Goal: Information Seeking & Learning: Compare options

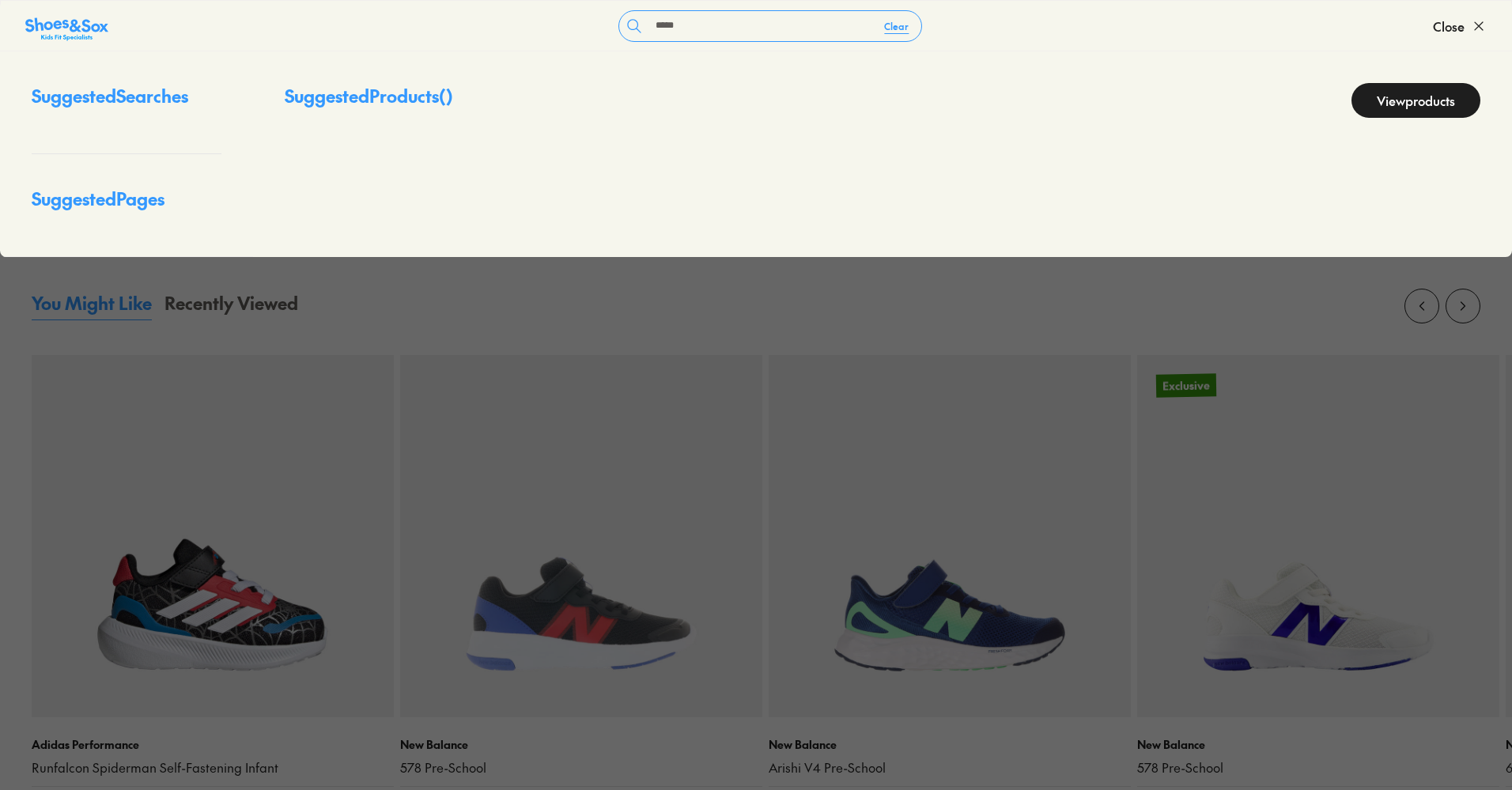
scroll to position [1382, 0]
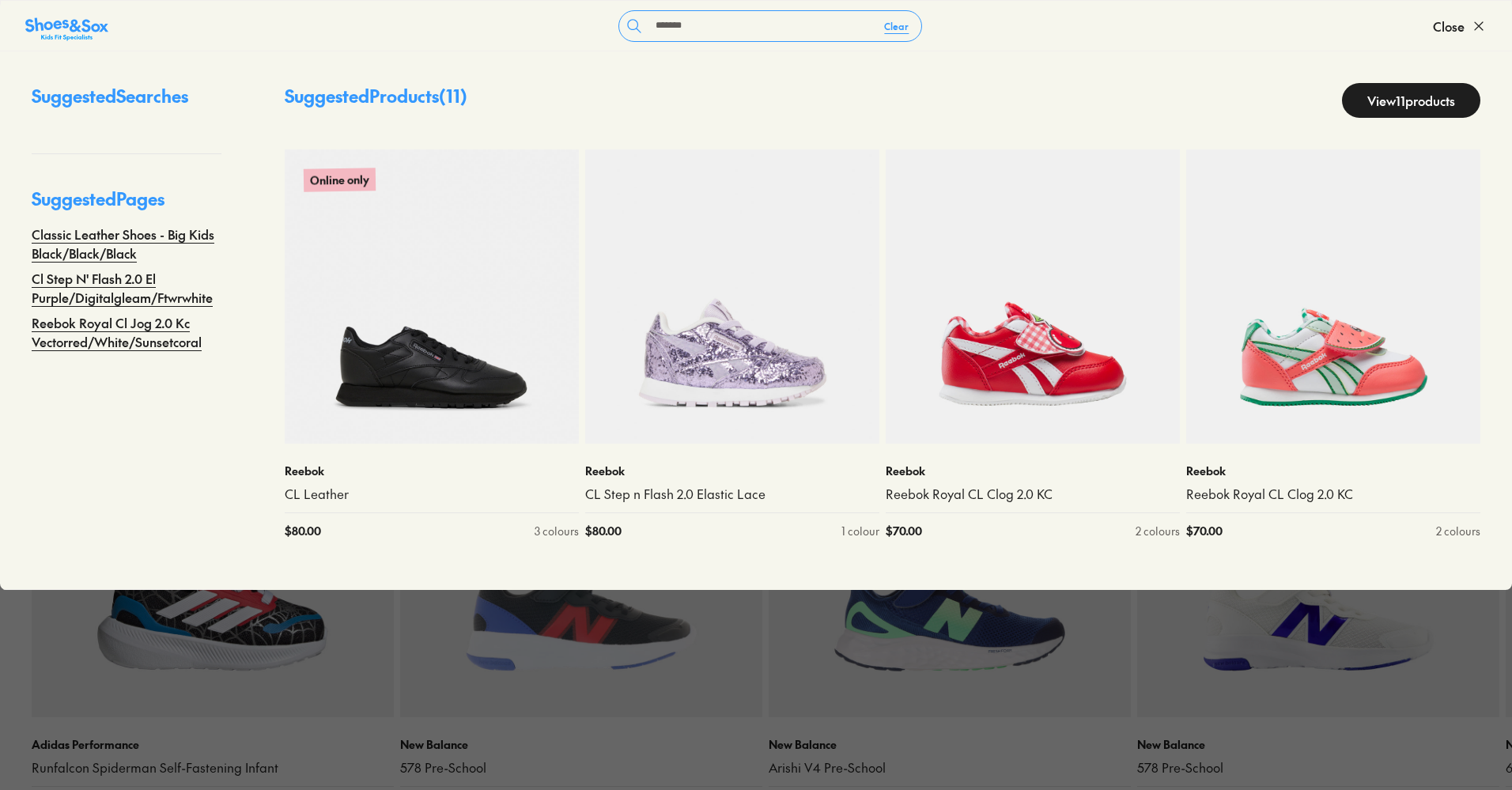
type input "********"
select select "*"
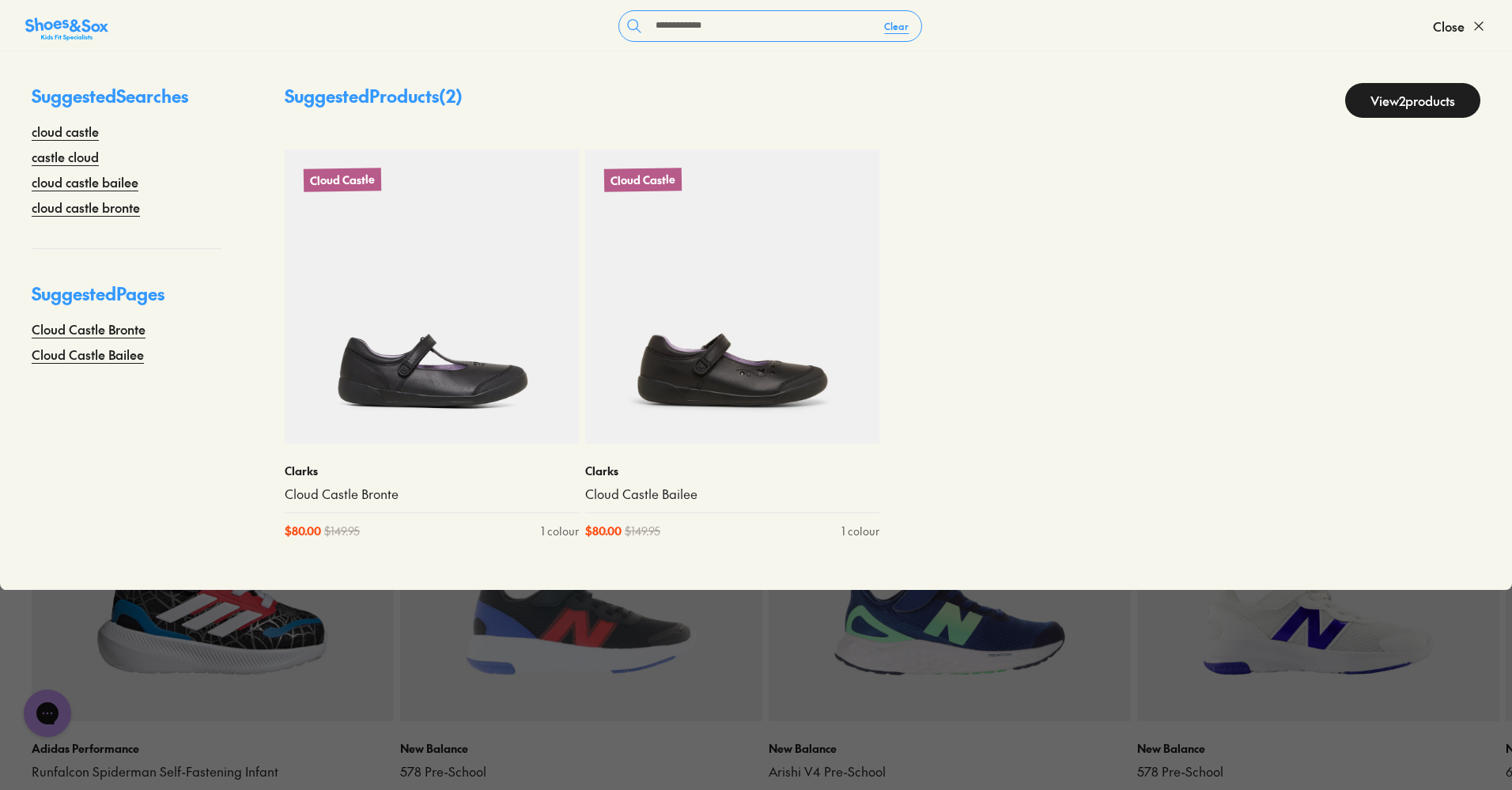
scroll to position [0, 0]
drag, startPoint x: 718, startPoint y: 32, endPoint x: 456, endPoint y: 28, distance: 262.0
click at [456, 28] on form "**********" at bounding box center [770, 25] width 1325 height 31
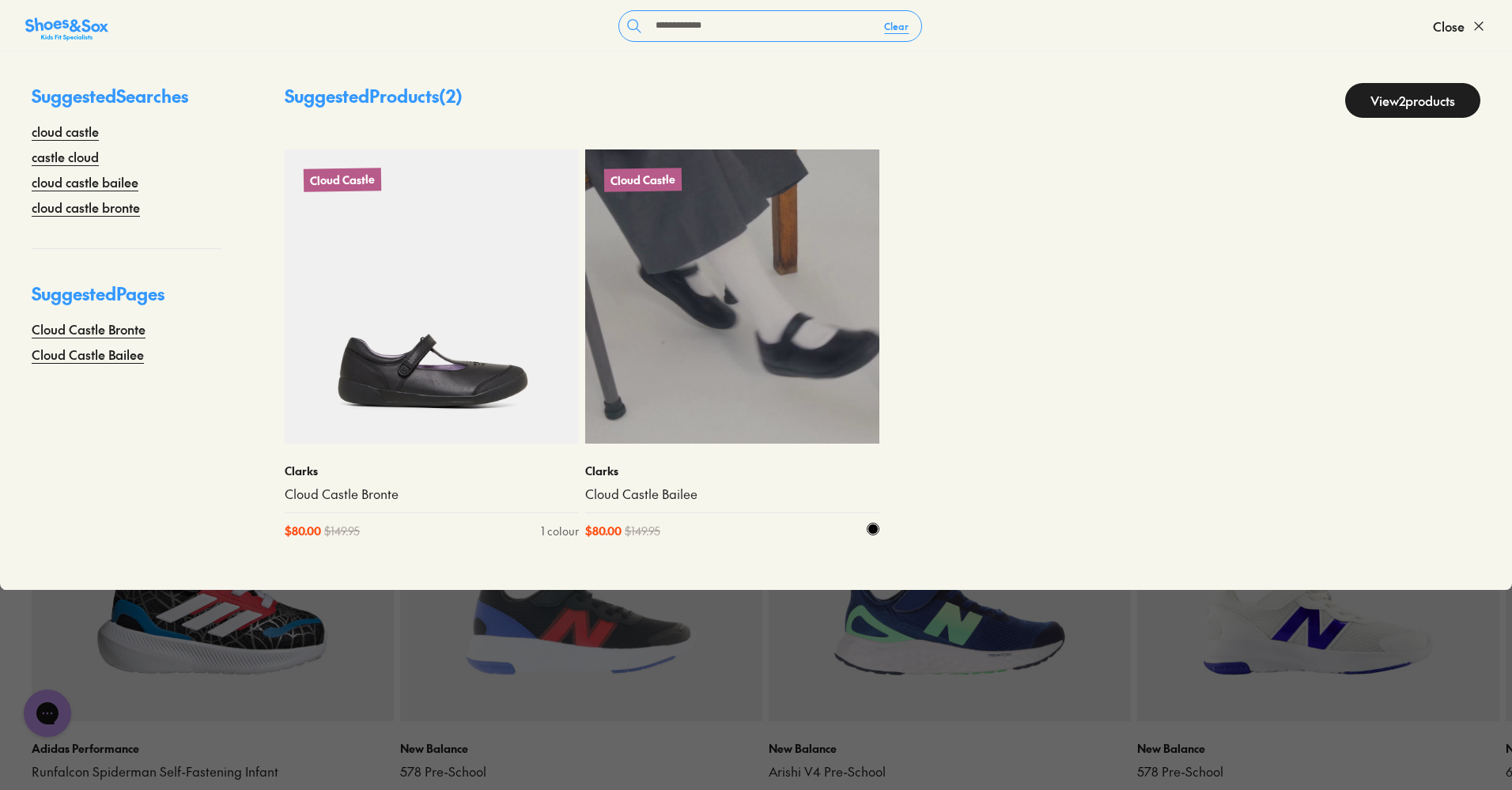
type input "**********"
click at [687, 293] on img at bounding box center [732, 297] width 295 height 295
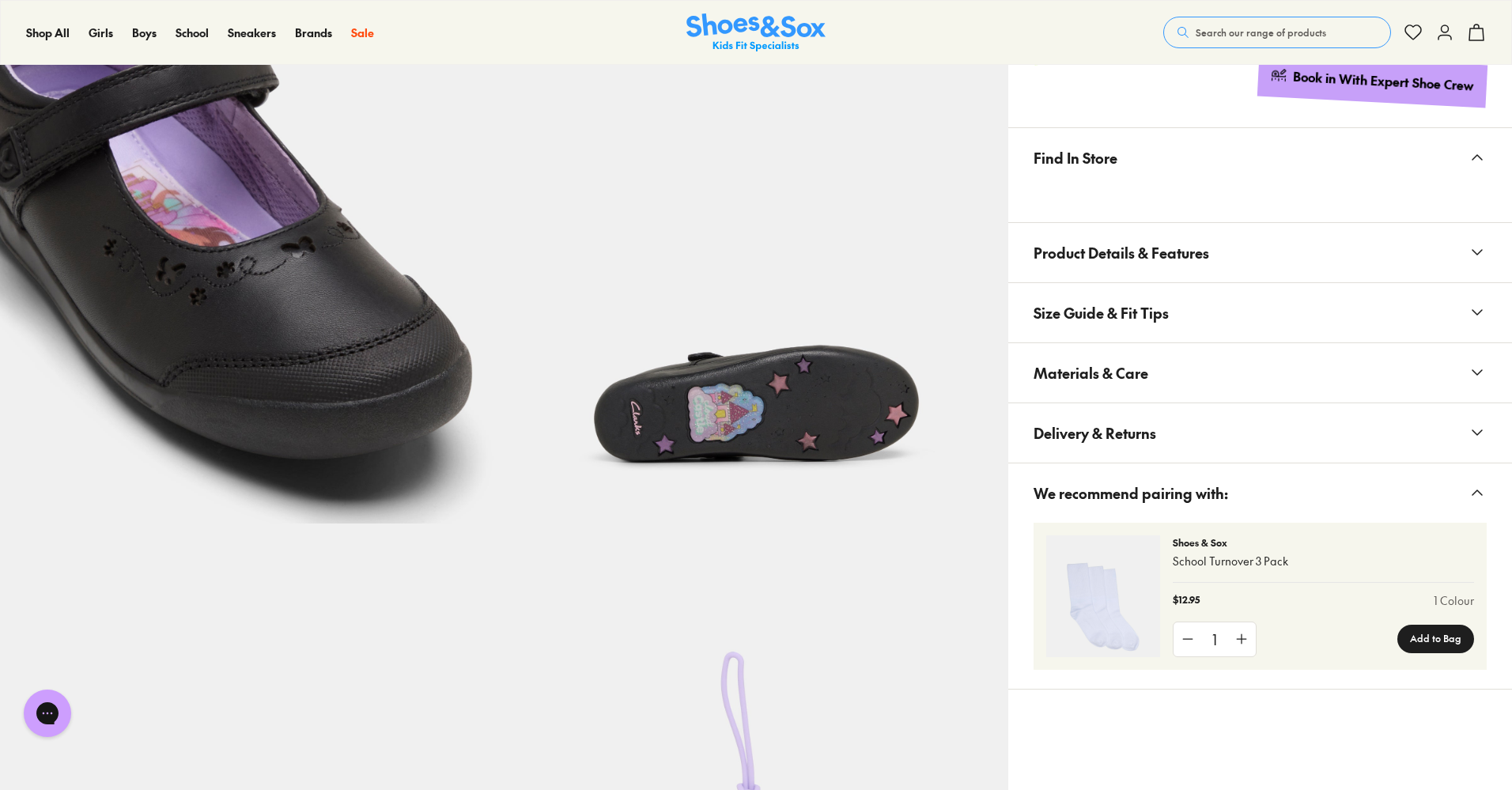
select select "*"
click at [1171, 385] on button "Materials & Care" at bounding box center [1260, 373] width 504 height 59
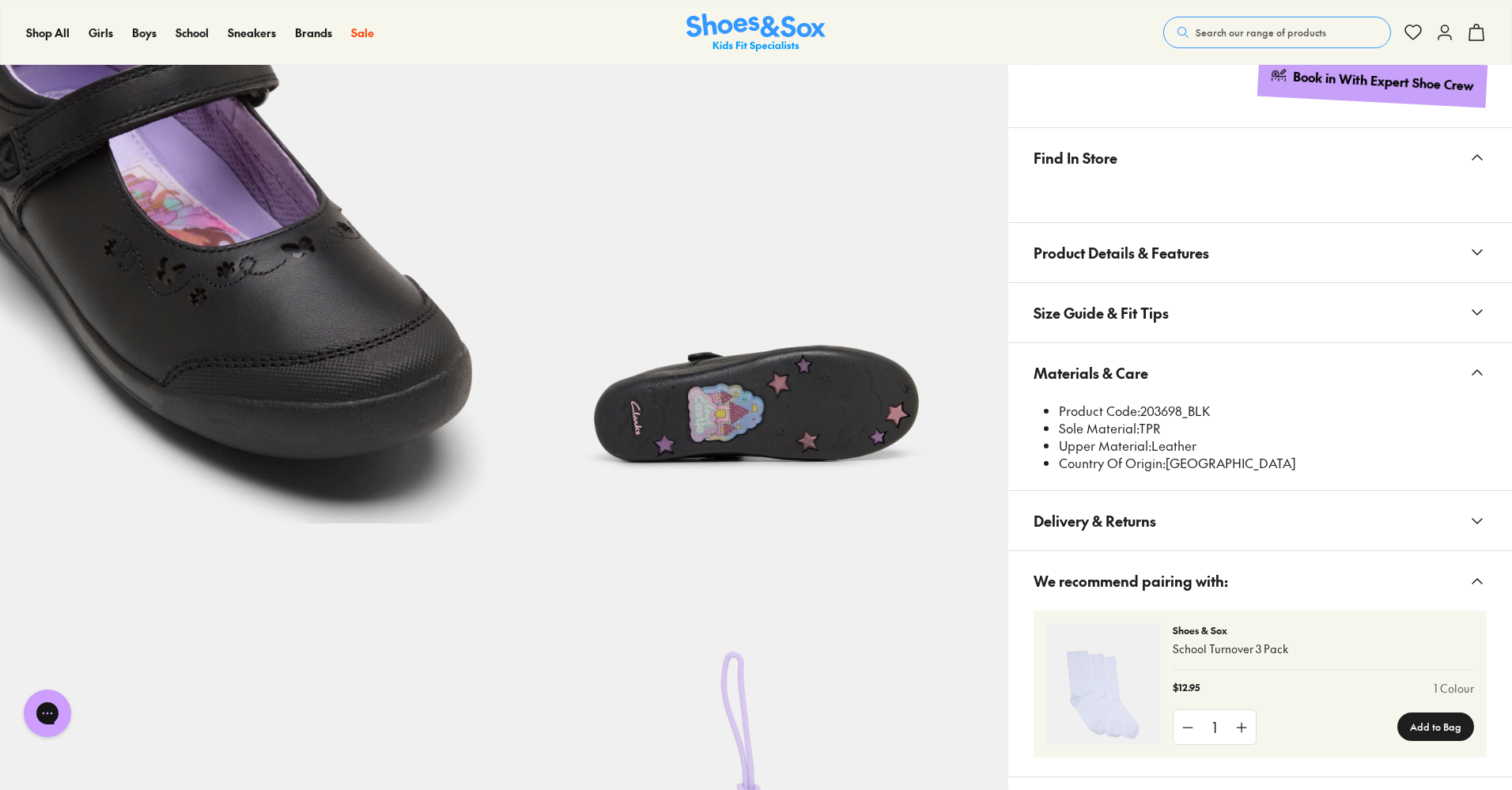
click at [1164, 415] on li "Product Code: 203698_BLK" at bounding box center [1272, 412] width 428 height 18
click at [1167, 415] on li "Product Code: 203698_BLK" at bounding box center [1272, 412] width 428 height 18
click at [1190, 400] on button "Materials & Care" at bounding box center [1260, 373] width 504 height 59
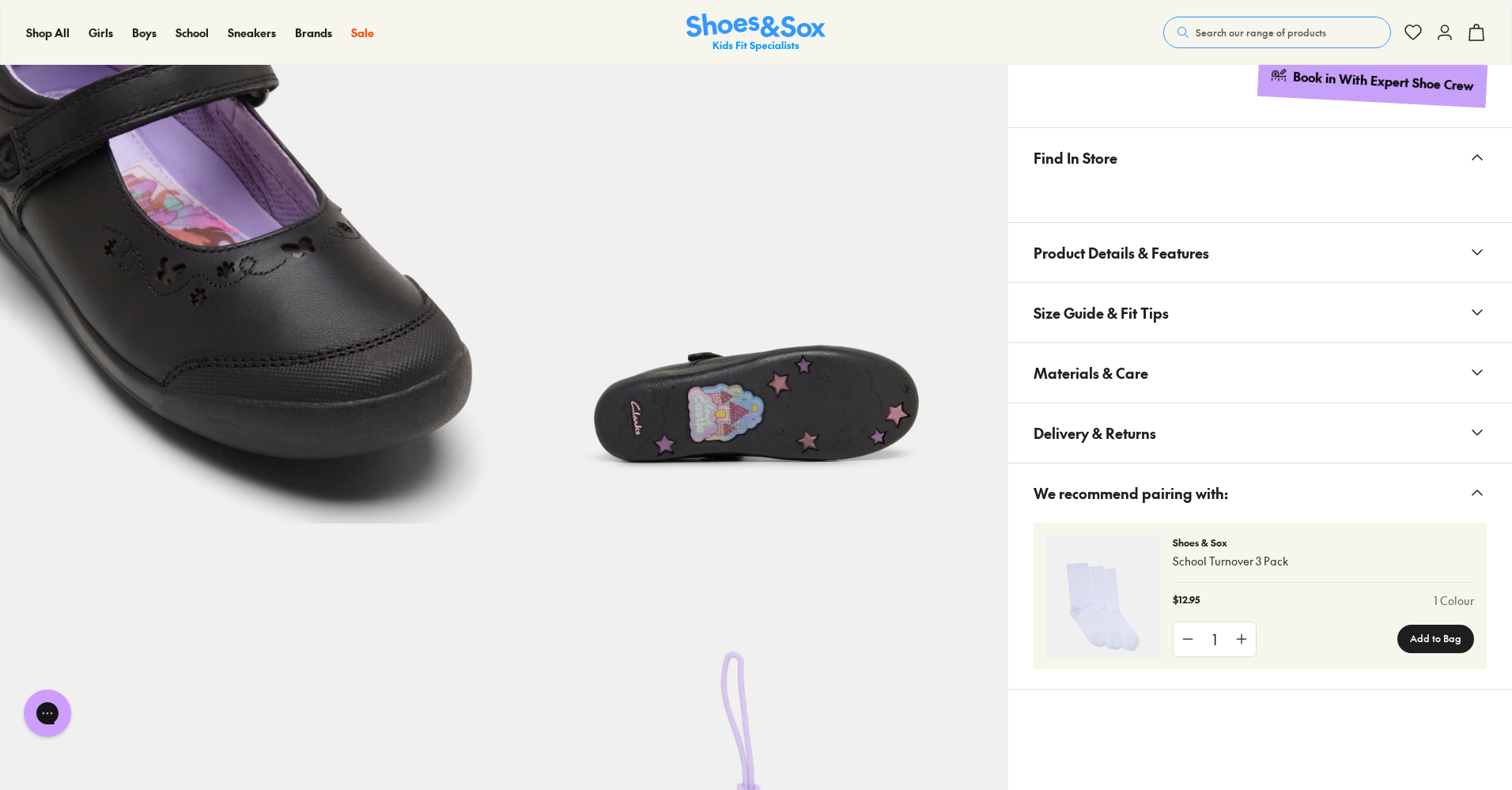
click at [1185, 397] on button "Materials & Care" at bounding box center [1260, 373] width 504 height 59
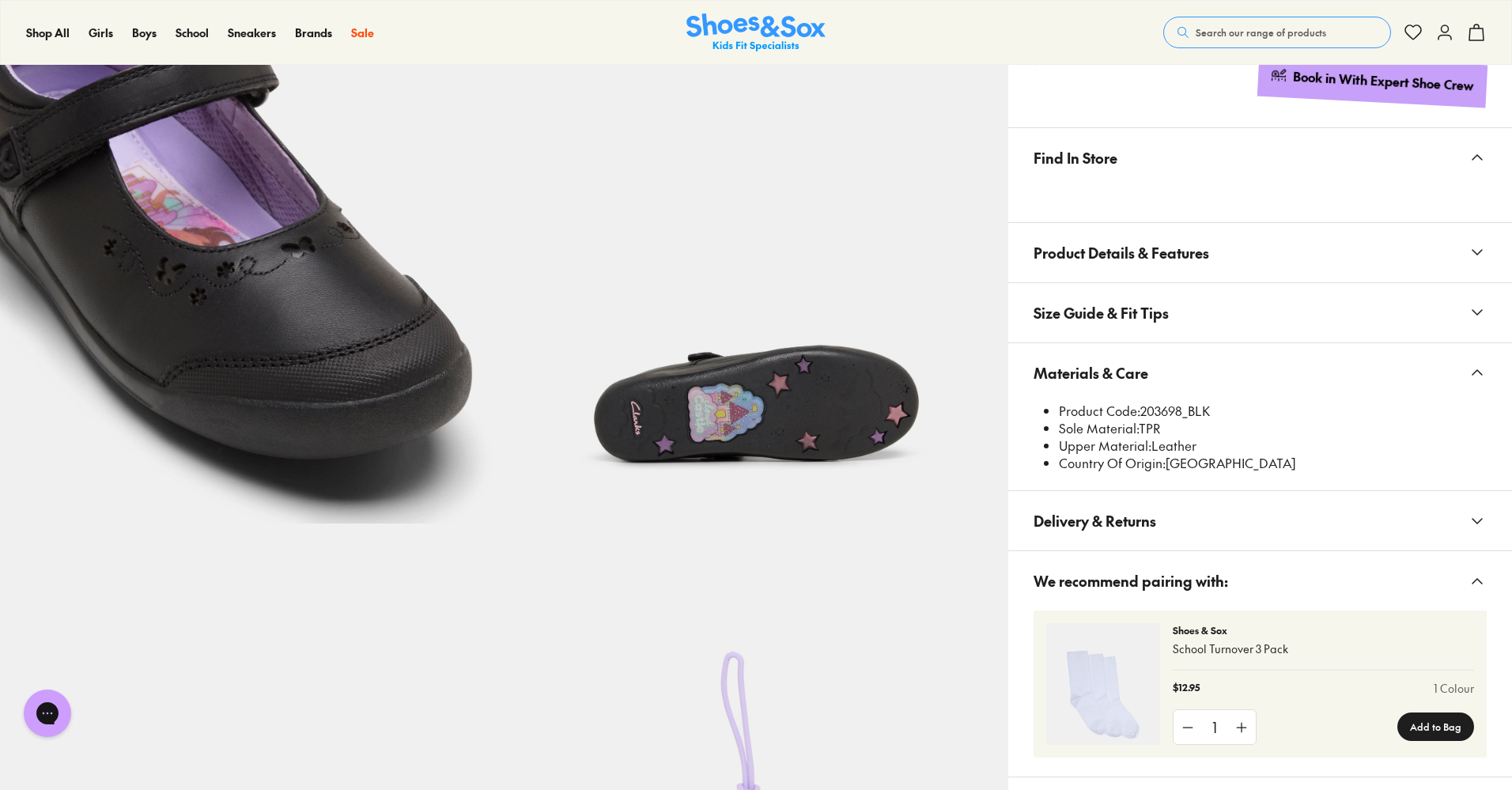
click at [1168, 411] on li "Product Code: 203698_BLK" at bounding box center [1272, 412] width 428 height 18
click at [1183, 403] on li "Product Code: 203698_BLK" at bounding box center [1272, 412] width 428 height 18
click at [1178, 404] on li "Product Code: 203698_BLK" at bounding box center [1272, 412] width 428 height 18
click at [1302, 30] on span "Search our range of products" at bounding box center [1261, 32] width 130 height 14
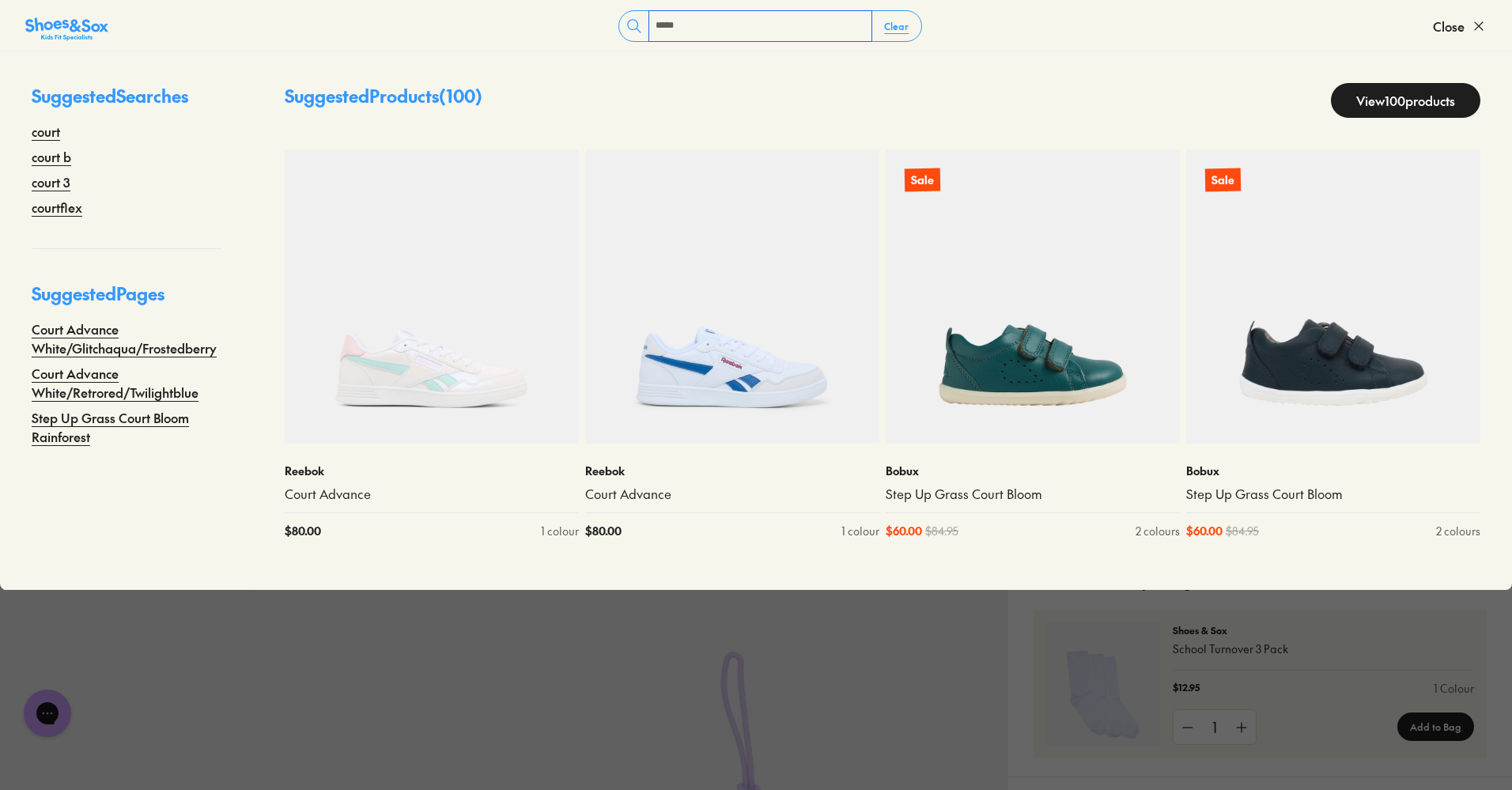
type input "**********"
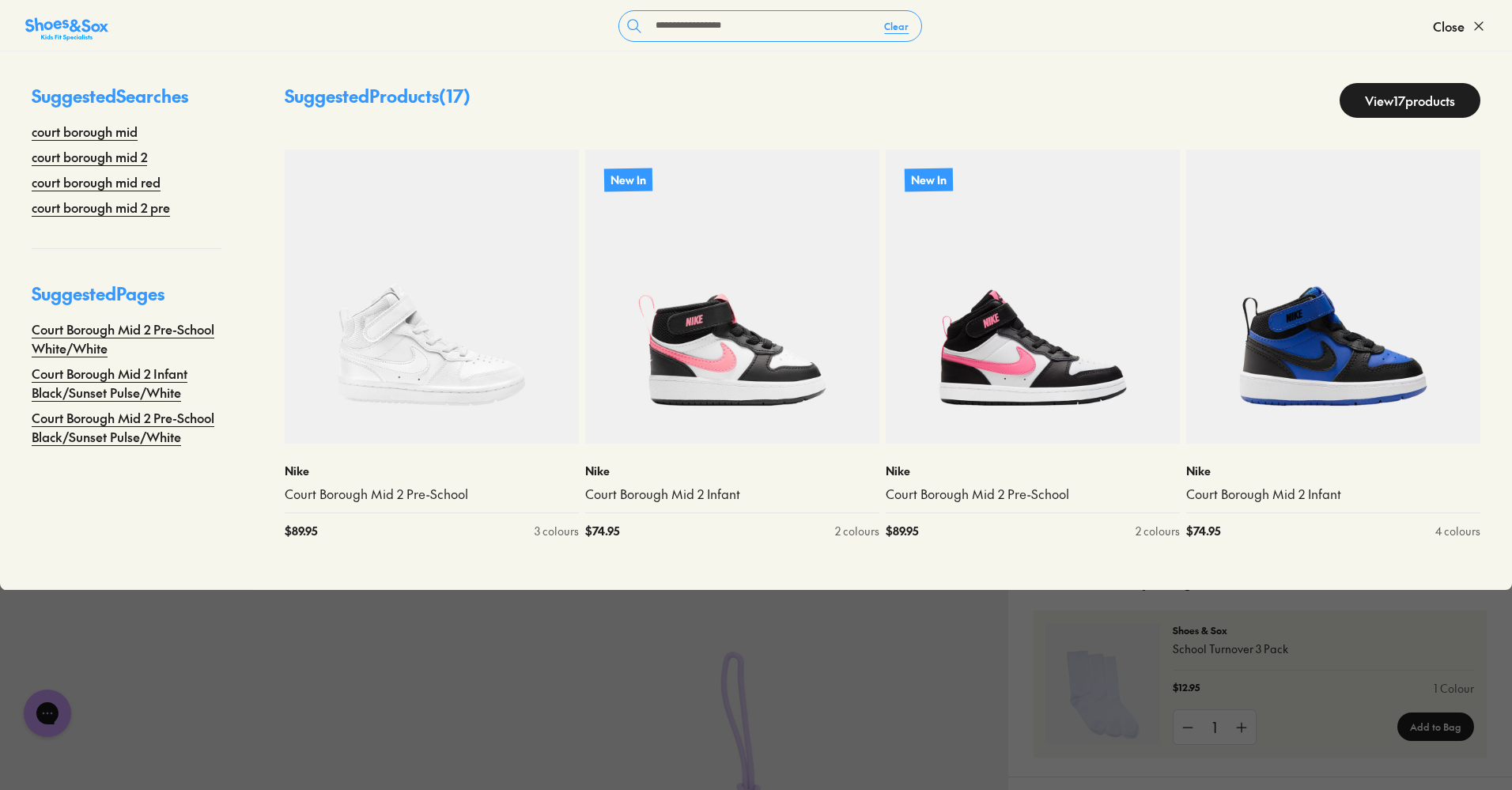
click at [1357, 98] on link "View 17 products" at bounding box center [1410, 100] width 141 height 35
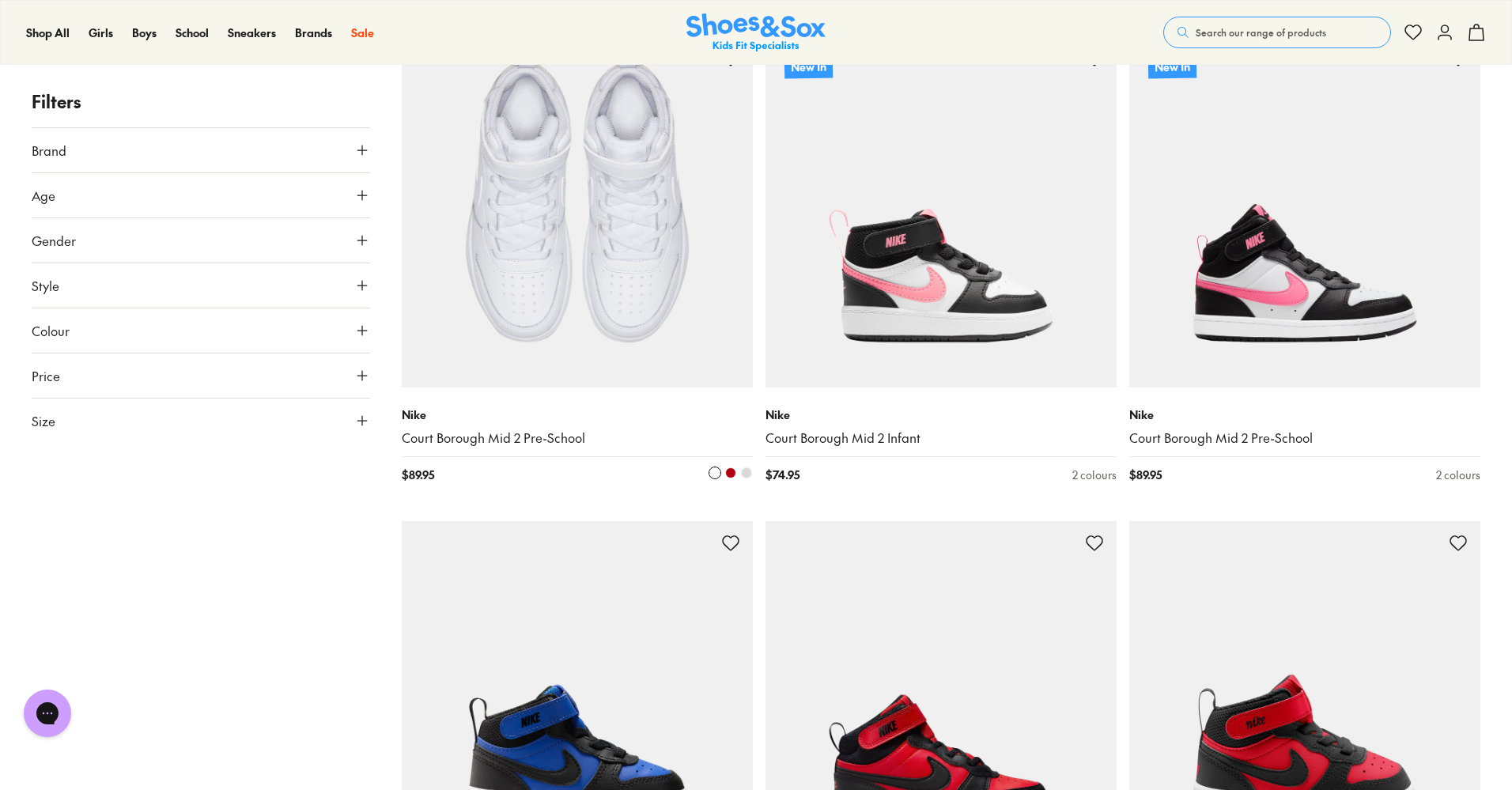
click at [648, 329] on img at bounding box center [577, 212] width 351 height 351
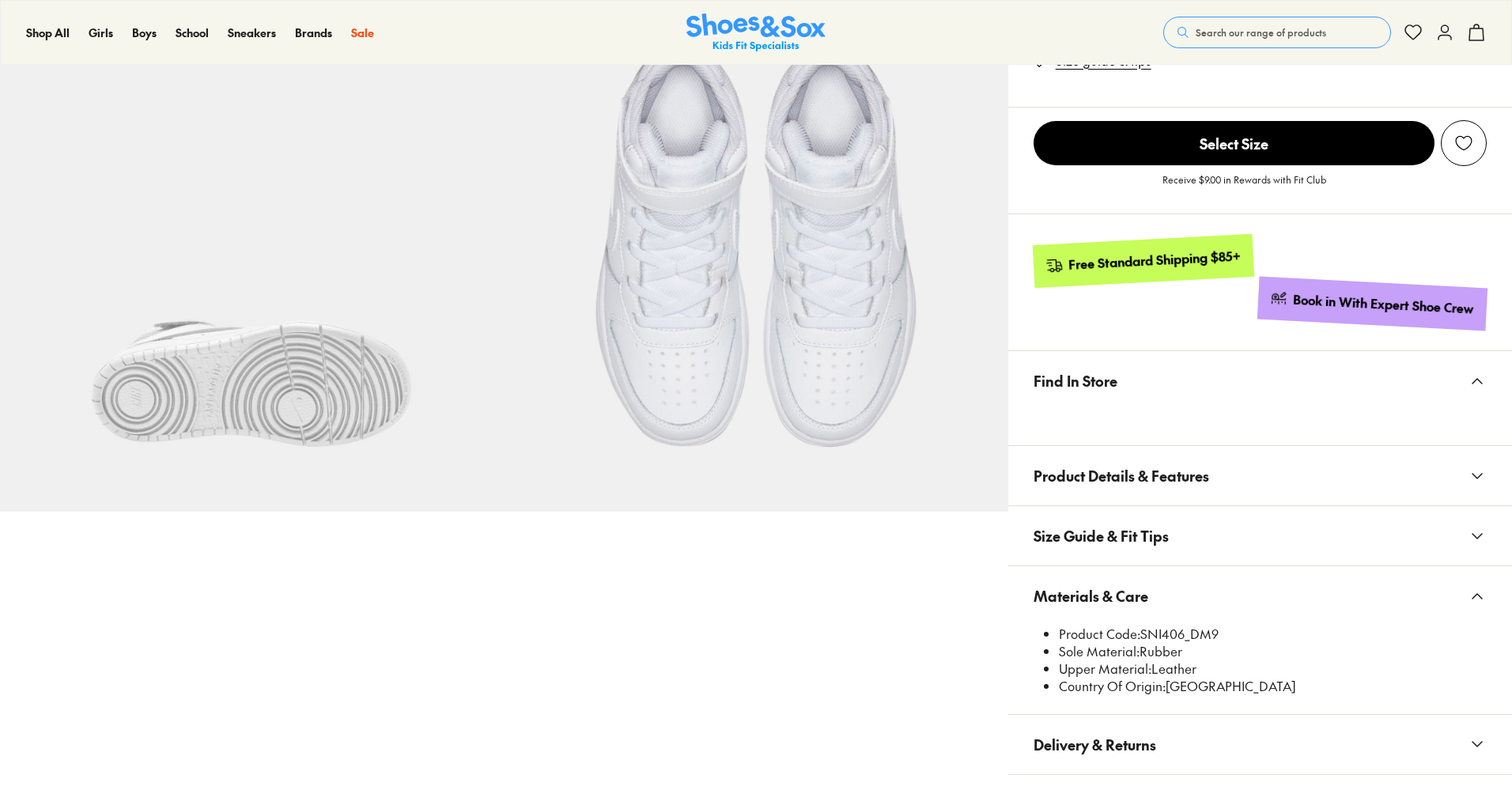
select select "*"
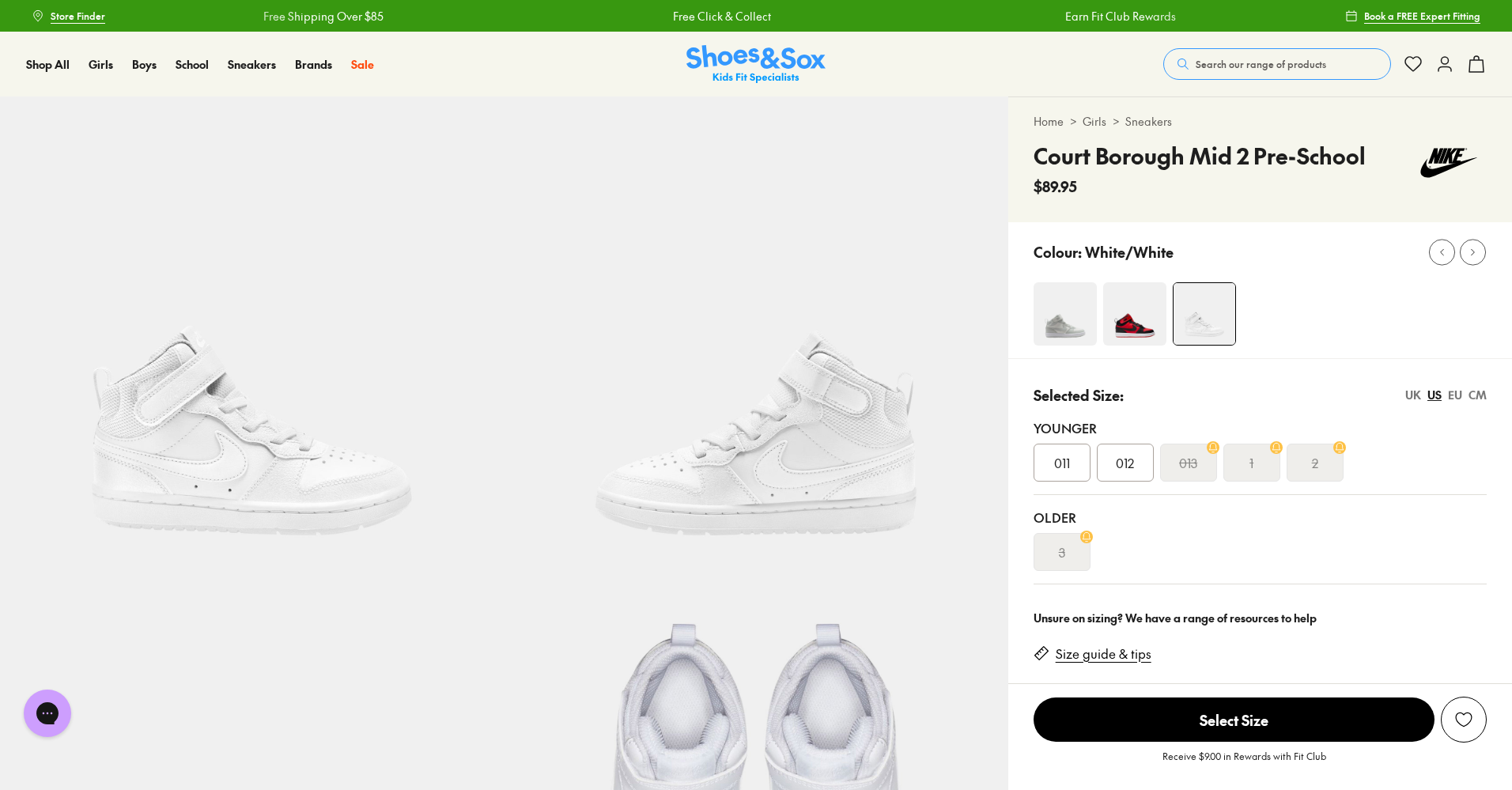
drag, startPoint x: 1333, startPoint y: 64, endPoint x: 805, endPoint y: 54, distance: 528.1
click at [1332, 64] on button "Search our range of products" at bounding box center [1277, 64] width 228 height 31
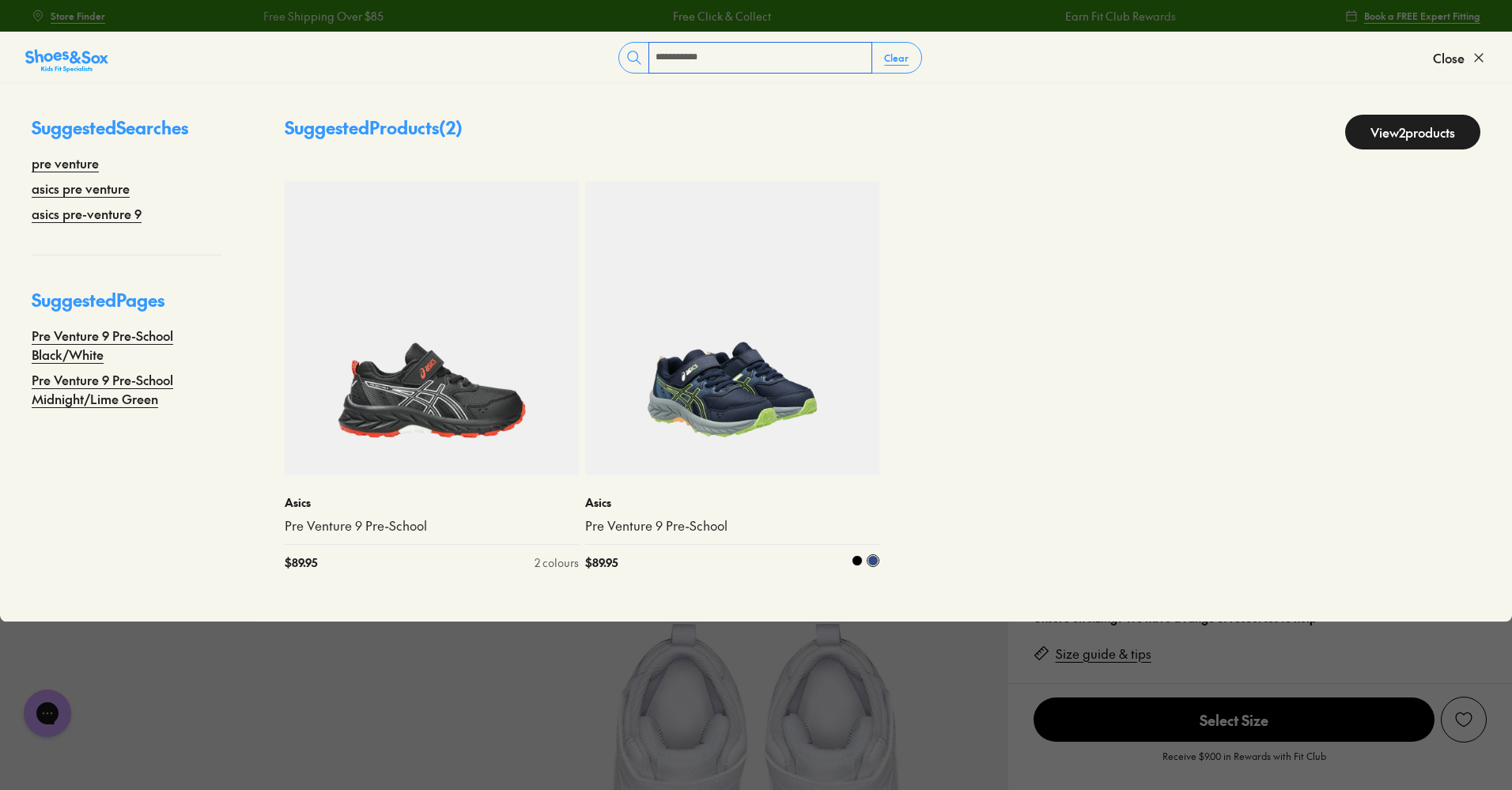
type input "**********"
click at [605, 260] on img at bounding box center [732, 329] width 295 height 295
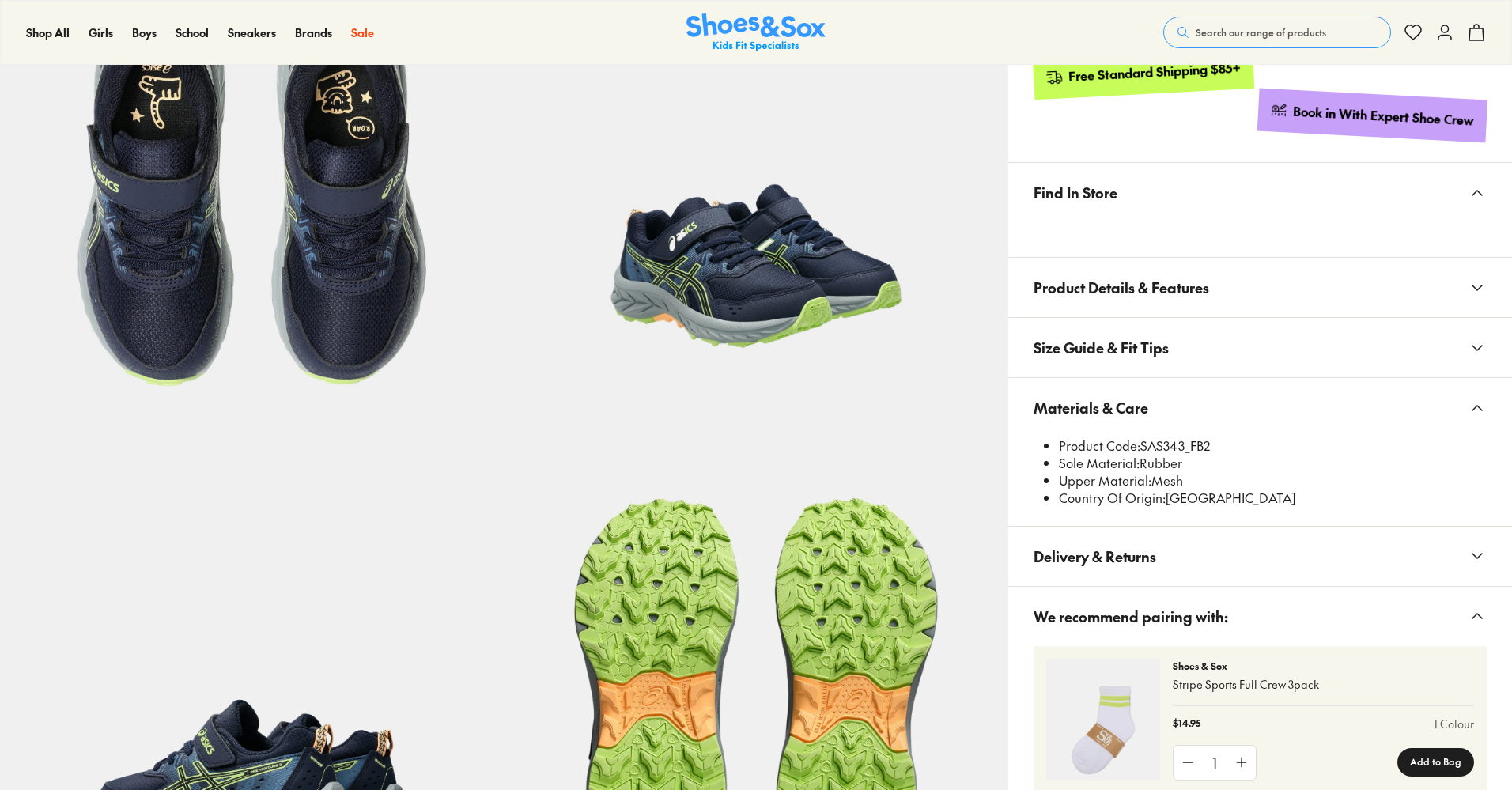
select select "*"
